Goal: Find specific page/section

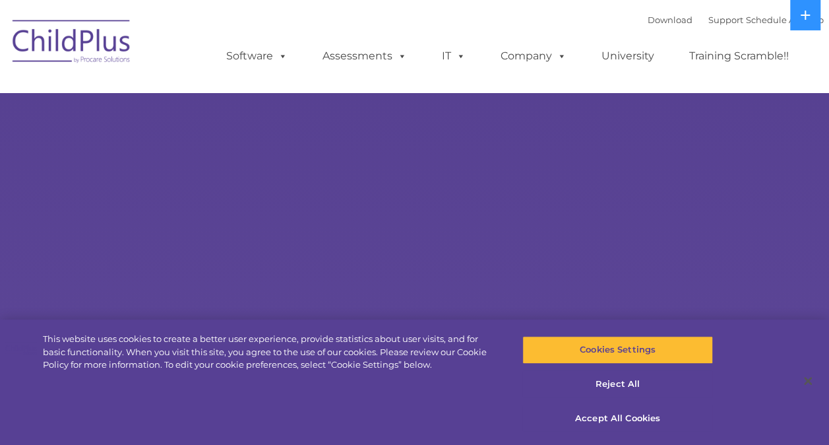
select select "MEDIUM"
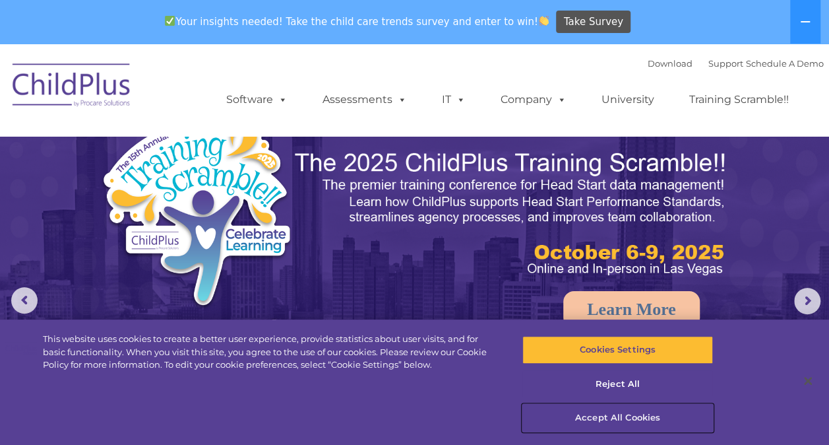
click at [628, 420] on button "Accept All Cookies" at bounding box center [618, 418] width 191 height 28
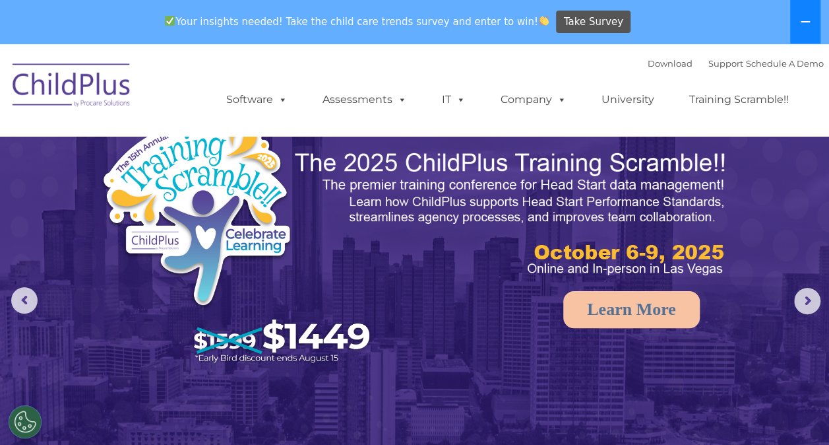
click at [804, 23] on icon at bounding box center [805, 21] width 11 height 11
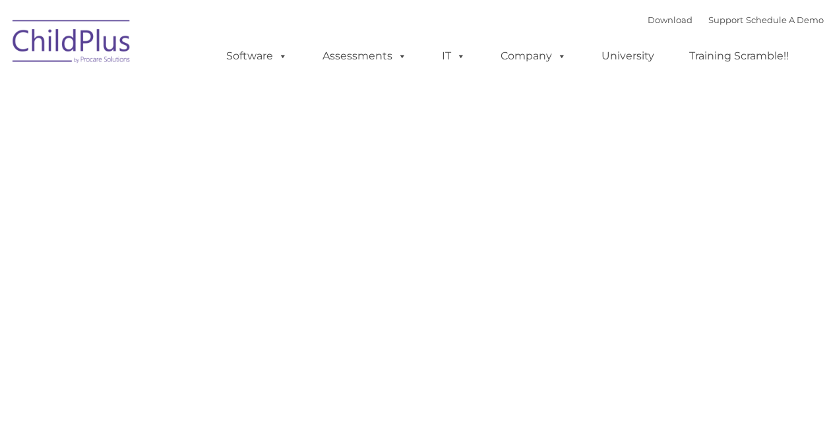
type input ""
